Goal: Information Seeking & Learning: Learn about a topic

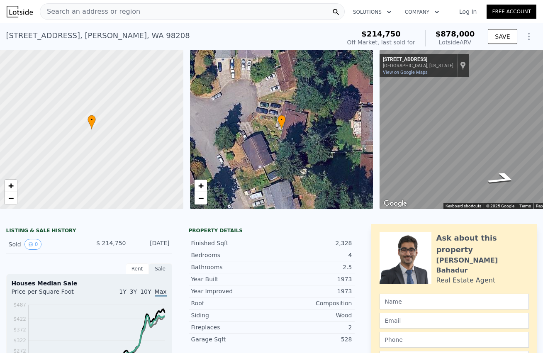
click at [95, 12] on span "Search an address or region" at bounding box center [90, 12] width 100 height 10
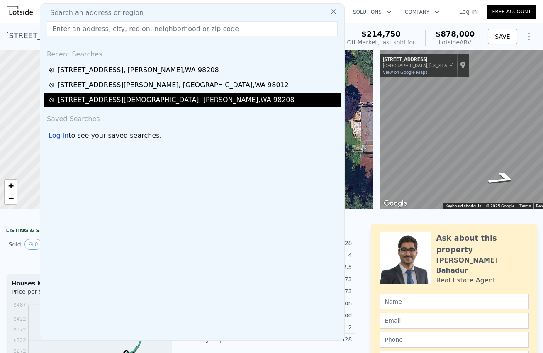
click at [93, 98] on div "[STREET_ADDRESS]" at bounding box center [176, 100] width 237 height 10
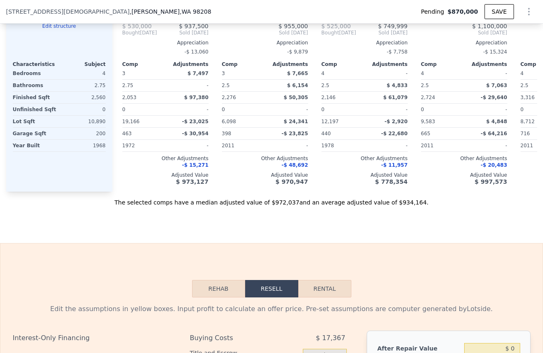
scroll to position [772, 0]
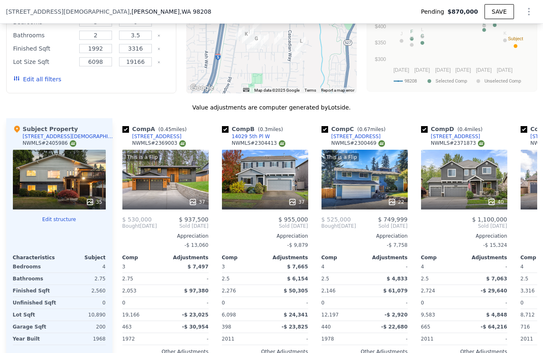
click at [56, 229] on div at bounding box center [59, 226] width 93 height 7
click at [59, 223] on button "Edit structure" at bounding box center [59, 219] width 93 height 7
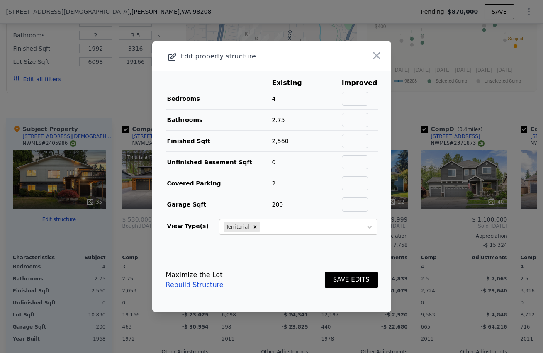
drag, startPoint x: 304, startPoint y: 269, endPoint x: 227, endPoint y: 268, distance: 76.8
click at [293, 268] on div "Maximize the Lot Rebuild Structure SAVE EDITS" at bounding box center [272, 280] width 212 height 37
click at [200, 281] on link "Rebuild Structure" at bounding box center [195, 285] width 58 height 10
click at [377, 56] on button "button" at bounding box center [376, 55] width 15 height 15
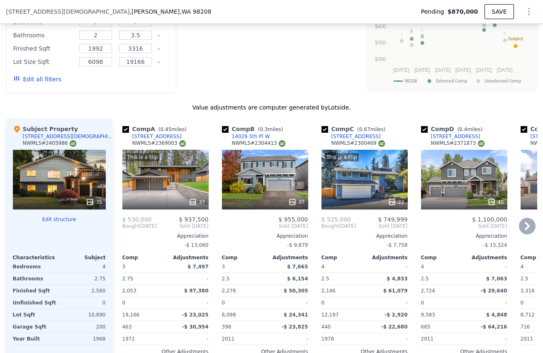
type input "$ 947,000"
type input "-$ 55,513"
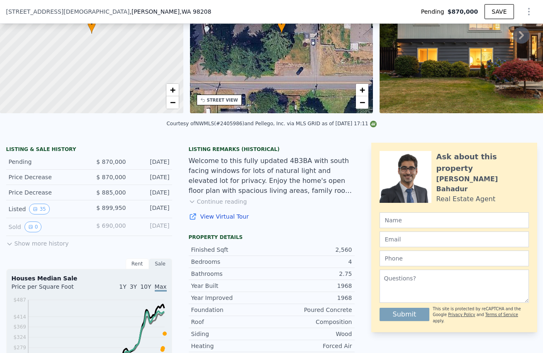
scroll to position [194, 0]
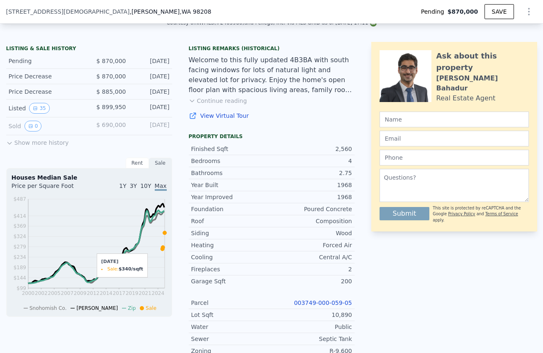
click at [163, 235] on icon at bounding box center [165, 233] width 4 height 4
click at [43, 147] on button "Show more history" at bounding box center [37, 141] width 63 height 12
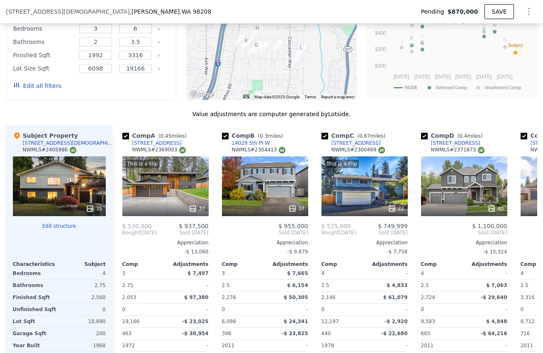
scroll to position [968, 0]
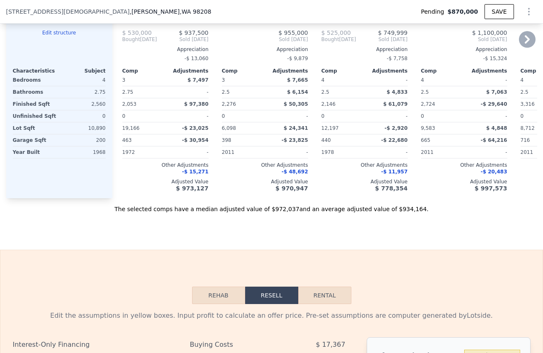
click at [198, 175] on span "-$ 15,271" at bounding box center [195, 172] width 27 height 6
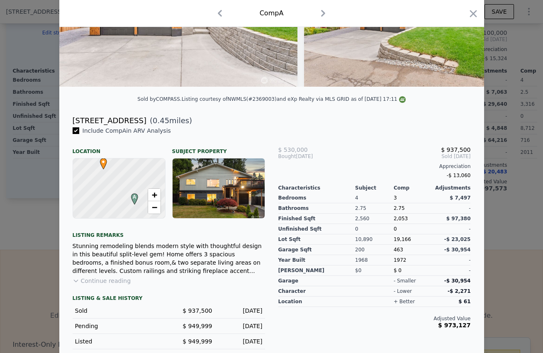
scroll to position [135, 0]
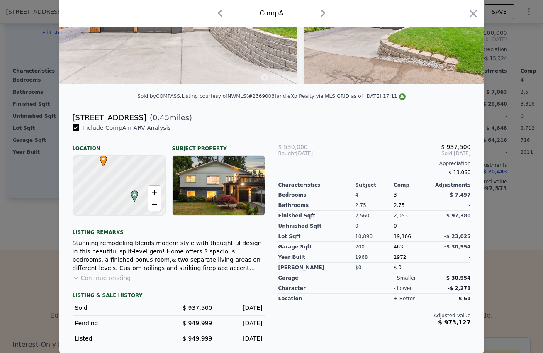
click at [112, 282] on button "Continue reading" at bounding box center [102, 278] width 59 height 8
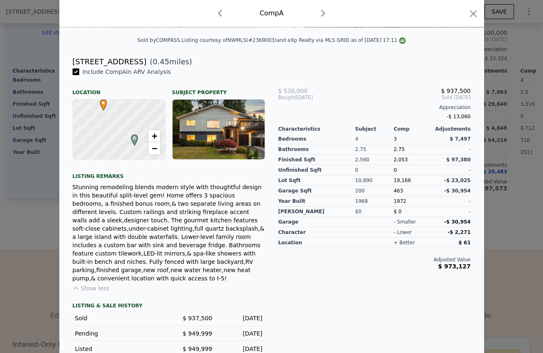
scroll to position [0, 0]
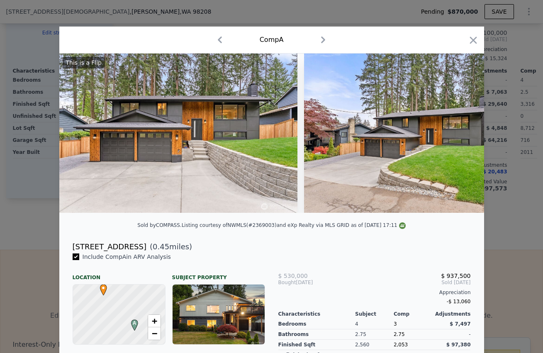
click at [318, 36] on icon "button" at bounding box center [323, 39] width 13 height 13
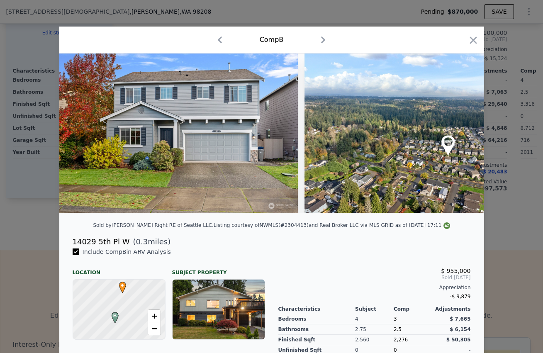
scroll to position [193, 0]
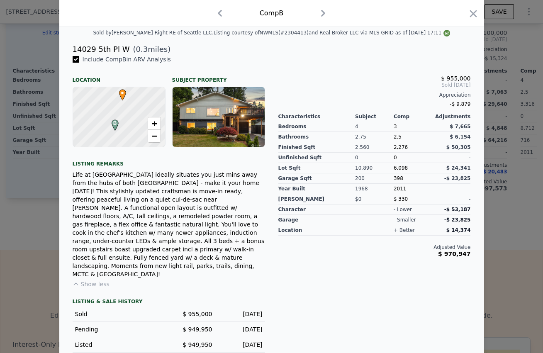
click at [246, 223] on div "Life at [GEOGRAPHIC_DATA] ideally situates you just mins away from the hubs of …" at bounding box center [169, 225] width 193 height 108
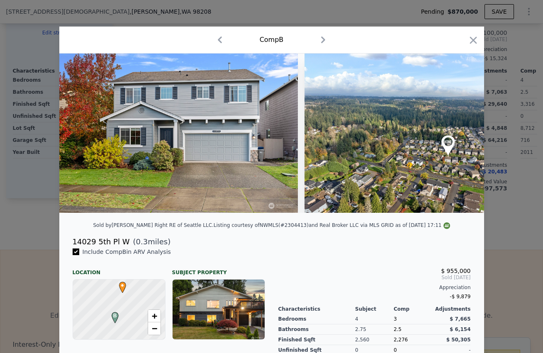
click at [320, 43] on icon "button" at bounding box center [323, 39] width 13 height 13
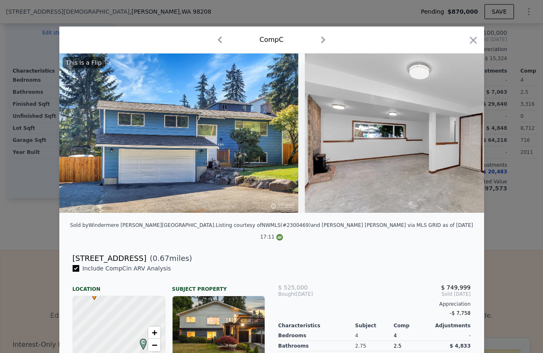
click at [320, 43] on icon "button" at bounding box center [323, 39] width 13 height 13
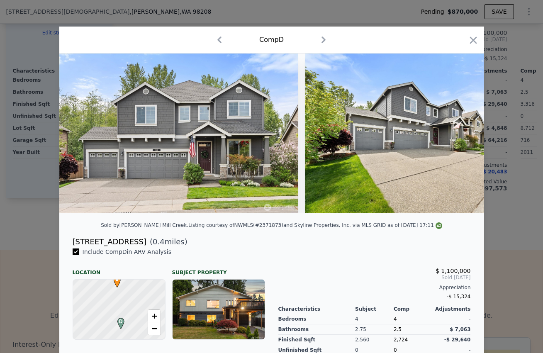
click at [322, 43] on icon "button" at bounding box center [324, 40] width 4 height 7
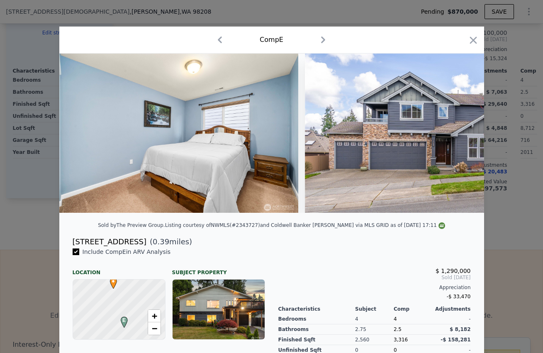
click at [320, 43] on icon "button" at bounding box center [323, 39] width 13 height 13
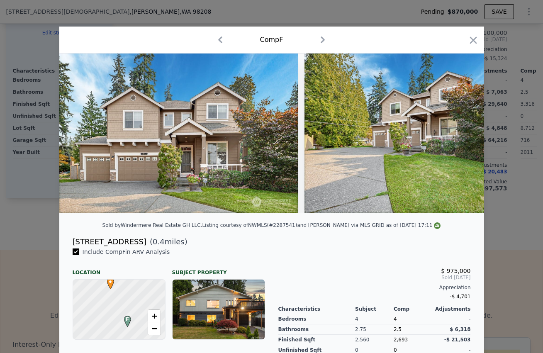
click at [320, 43] on icon "button" at bounding box center [322, 39] width 13 height 13
checkbox input "false"
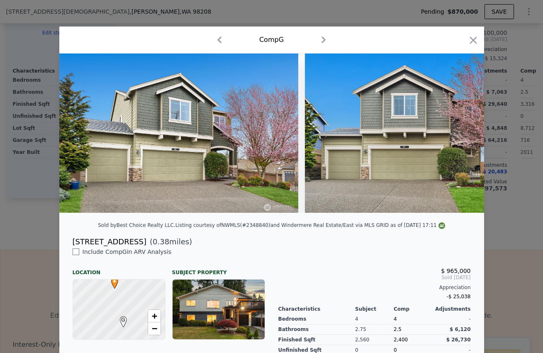
click at [320, 43] on icon "button" at bounding box center [323, 39] width 13 height 13
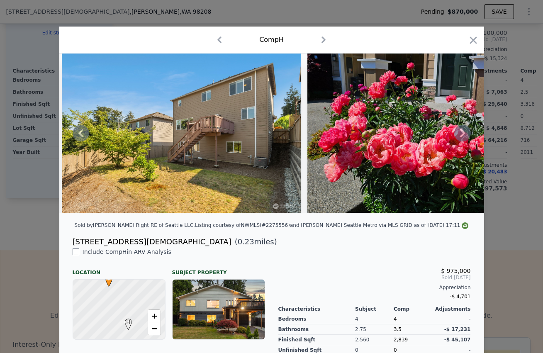
scroll to position [180, 0]
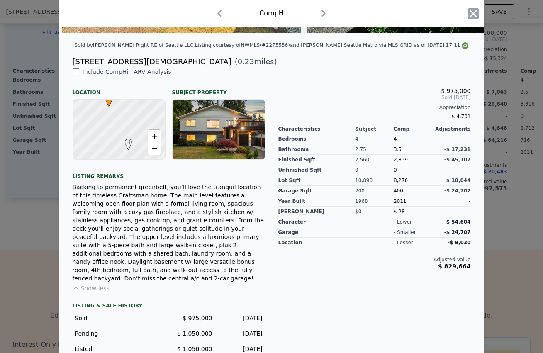
click at [471, 15] on icon "button" at bounding box center [473, 13] width 7 height 7
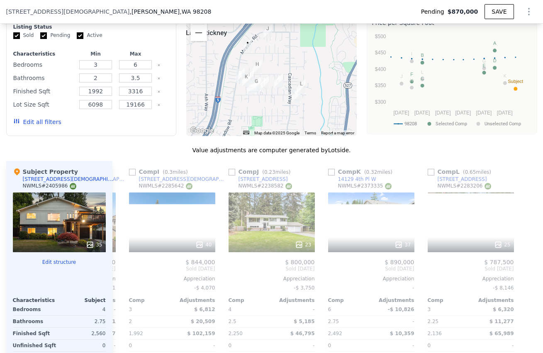
scroll to position [581, 0]
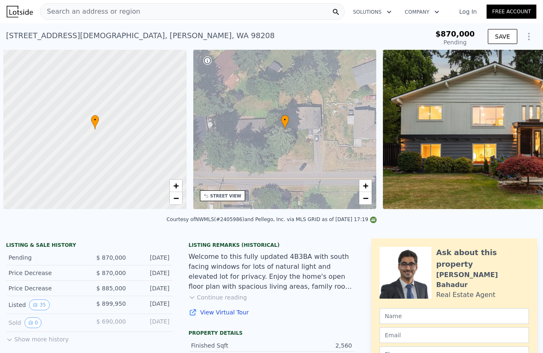
scroll to position [0, 3]
